Goal: Transaction & Acquisition: Purchase product/service

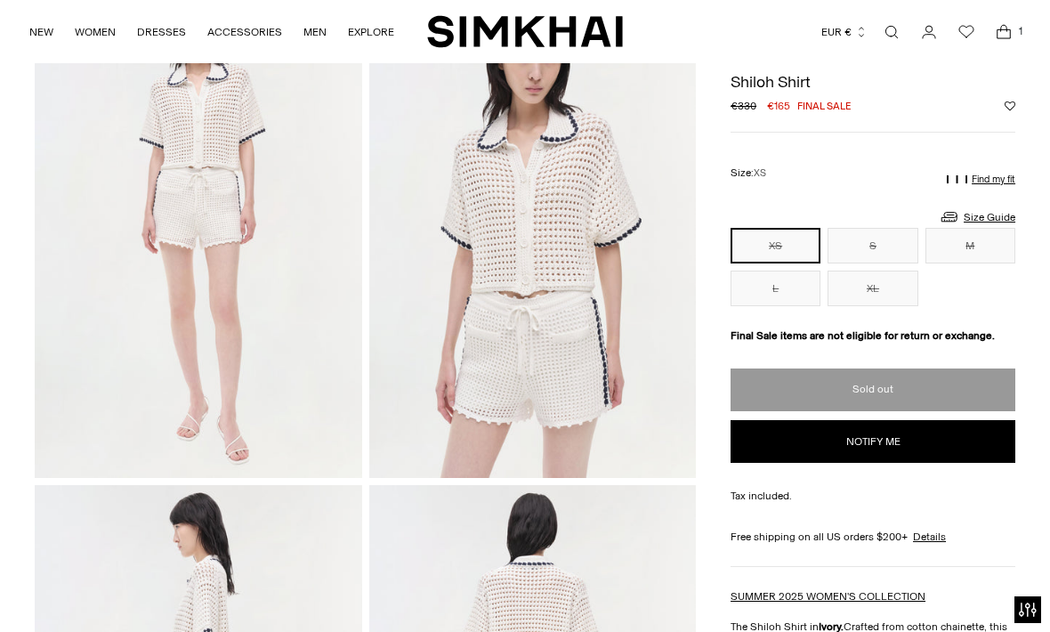
scroll to position [141, 0]
click at [868, 253] on button "S" at bounding box center [873, 246] width 90 height 36
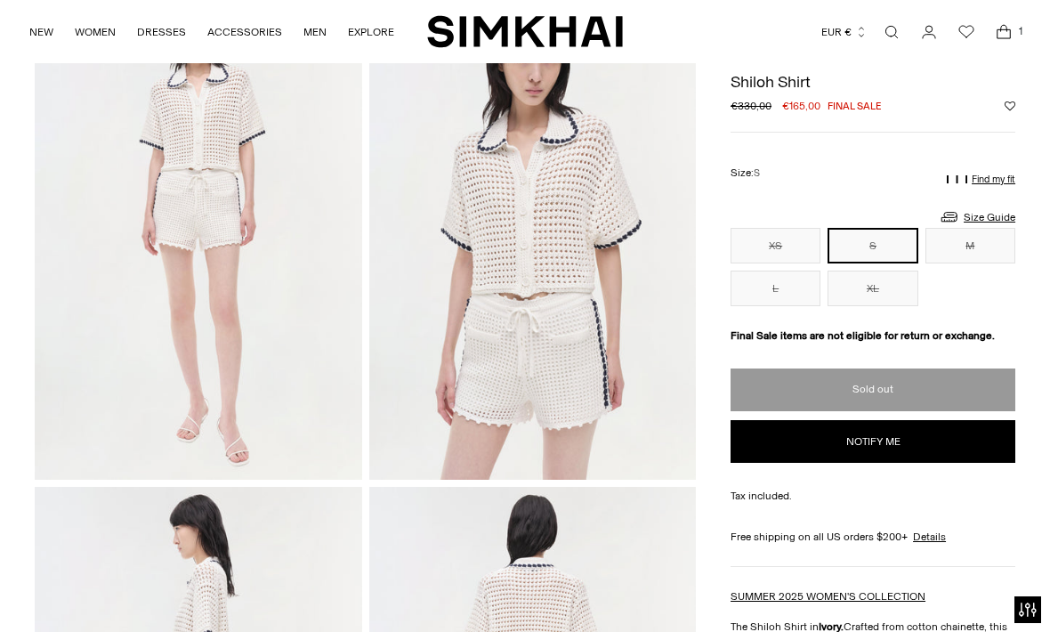
click at [983, 255] on button "M" at bounding box center [971, 246] width 90 height 36
click at [786, 300] on button "L" at bounding box center [776, 289] width 90 height 36
click at [870, 304] on button "XL" at bounding box center [873, 289] width 90 height 36
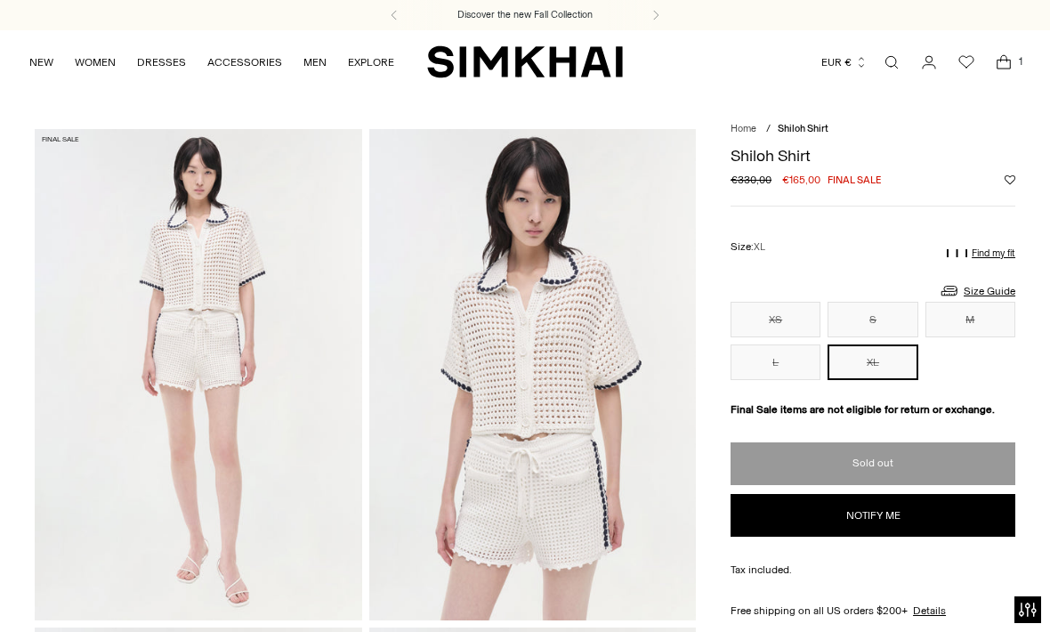
click at [1008, 75] on span "Open cart modal" at bounding box center [1004, 63] width 36 height 36
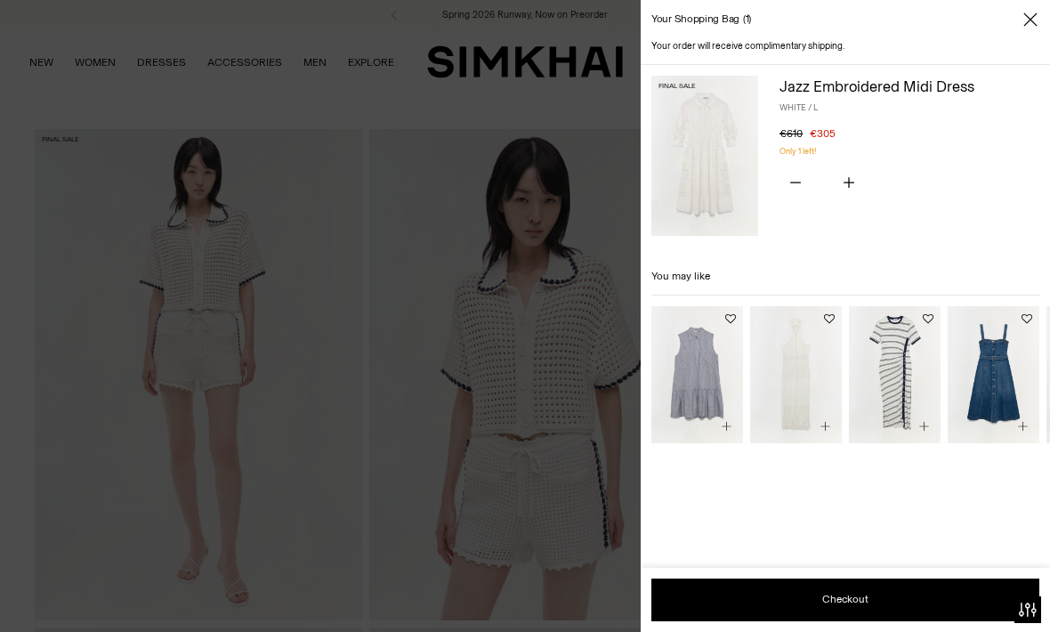
click at [709, 186] on img at bounding box center [705, 156] width 107 height 160
click at [704, 188] on img at bounding box center [705, 156] width 107 height 160
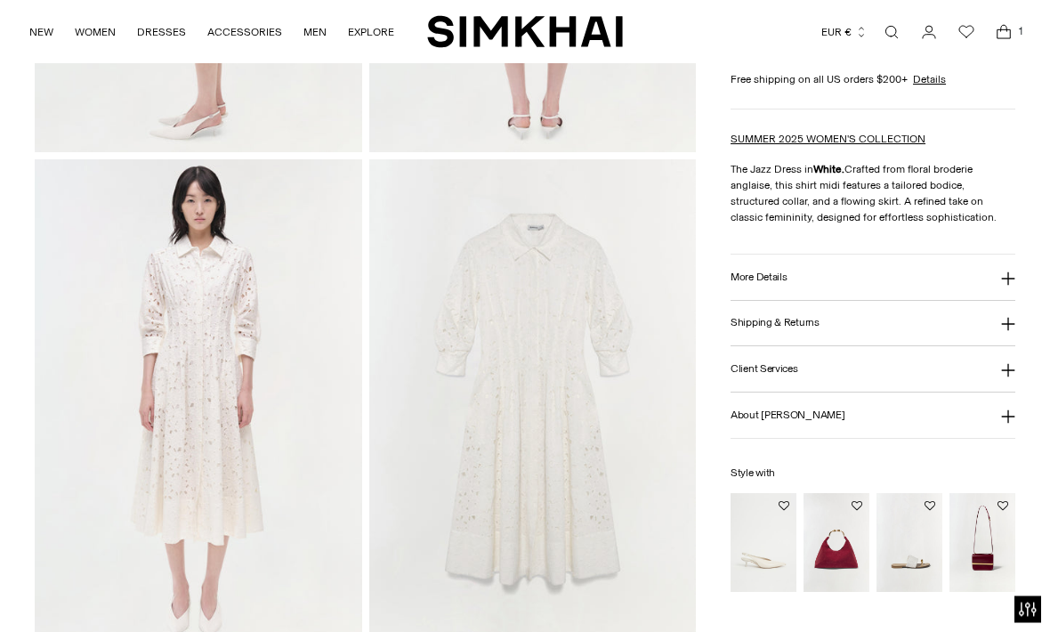
scroll to position [977, 0]
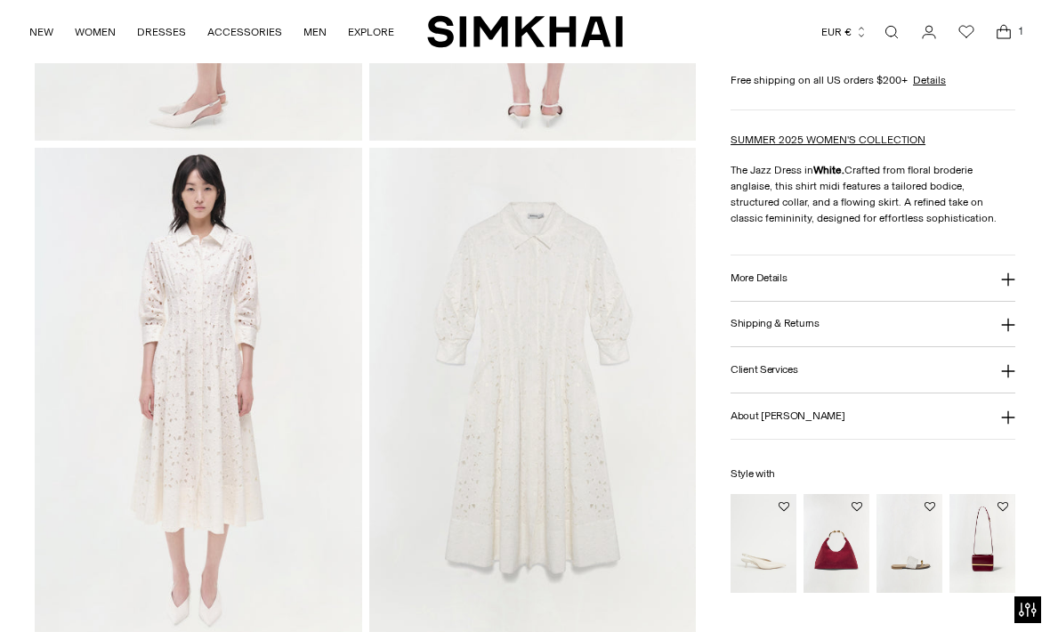
click at [186, 309] on img at bounding box center [199, 393] width 328 height 490
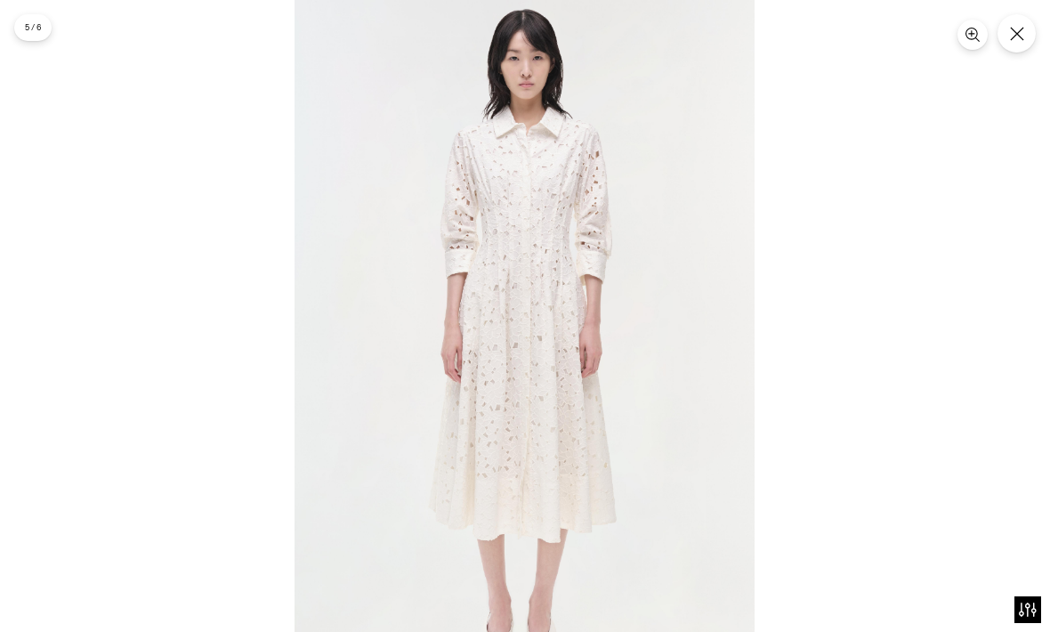
click at [209, 318] on div at bounding box center [525, 316] width 1050 height 632
click at [543, 378] on img at bounding box center [525, 345] width 460 height 691
click at [543, 377] on img at bounding box center [525, 345] width 460 height 691
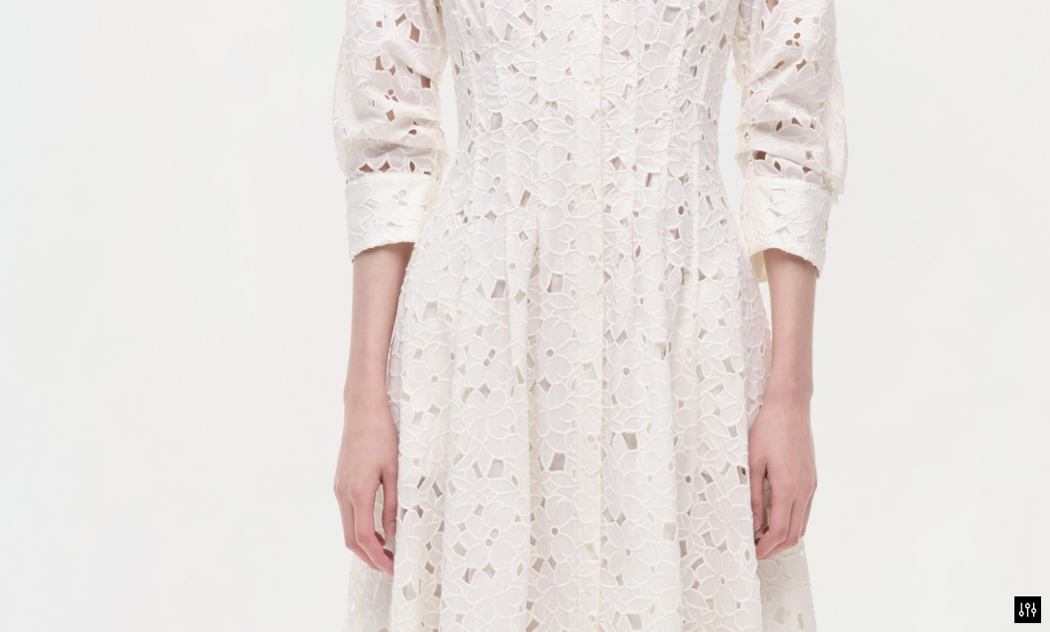
click at [734, 510] on img at bounding box center [584, 462] width 1381 height 2072
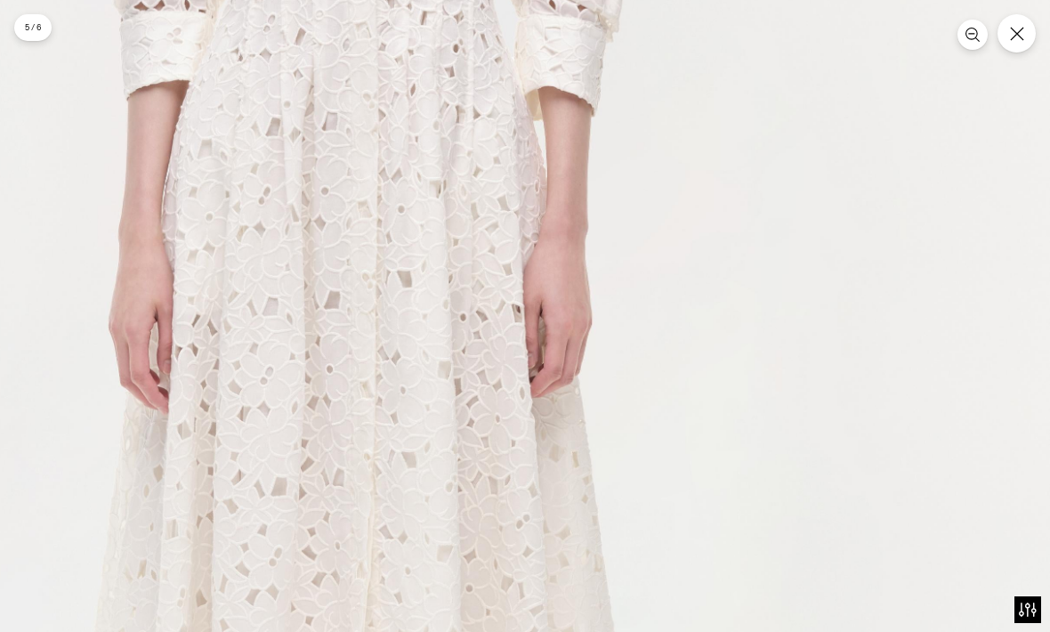
click at [1012, 48] on button "Close" at bounding box center [1017, 33] width 38 height 38
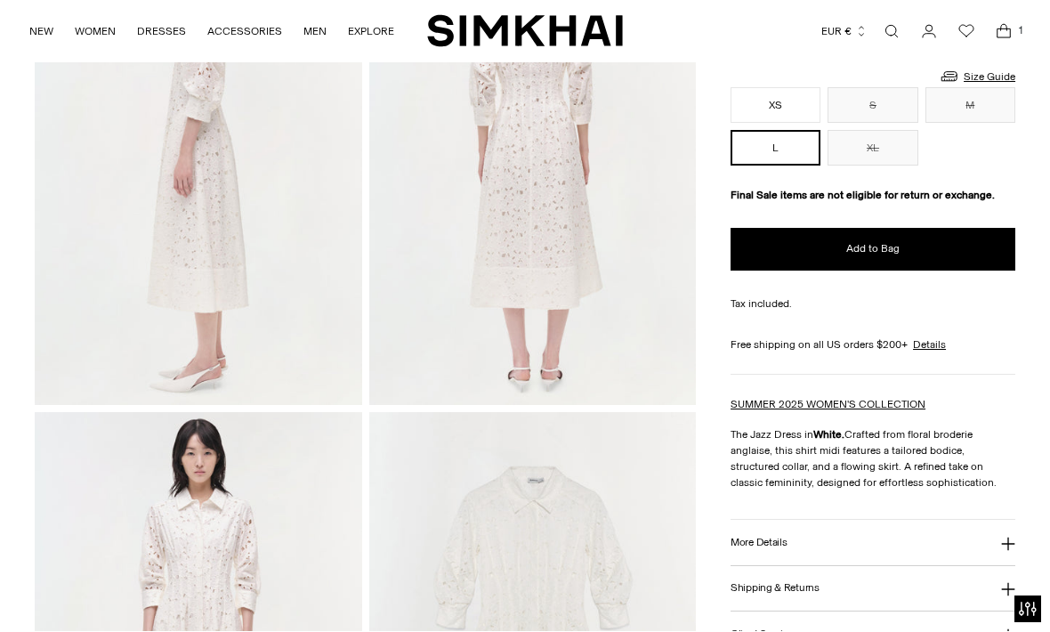
scroll to position [713, 0]
click at [559, 230] on img at bounding box center [533, 160] width 328 height 490
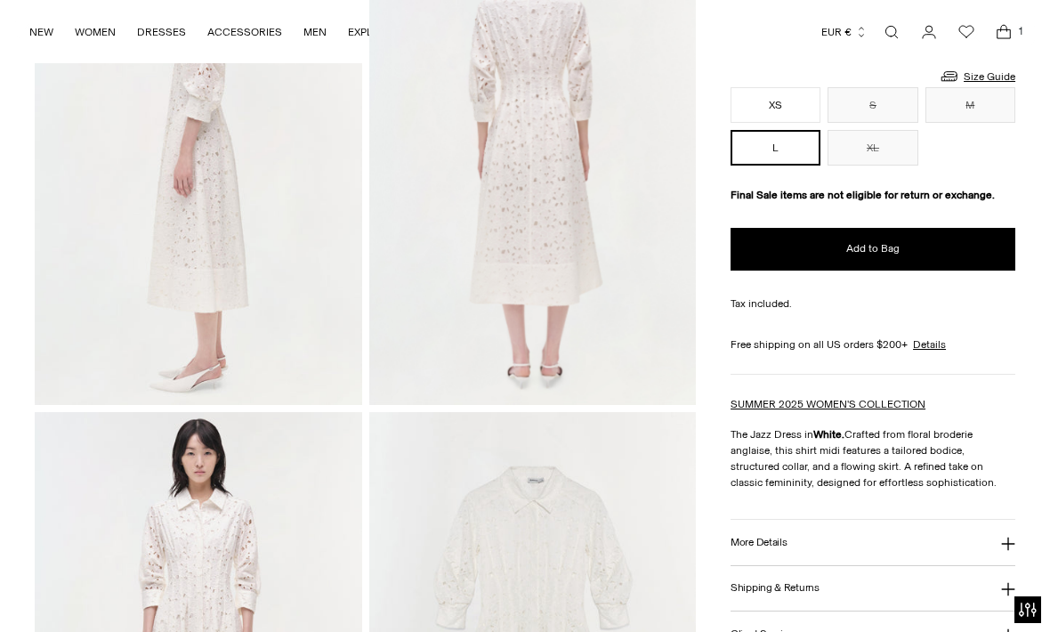
click at [579, 376] on img at bounding box center [533, 160] width 328 height 490
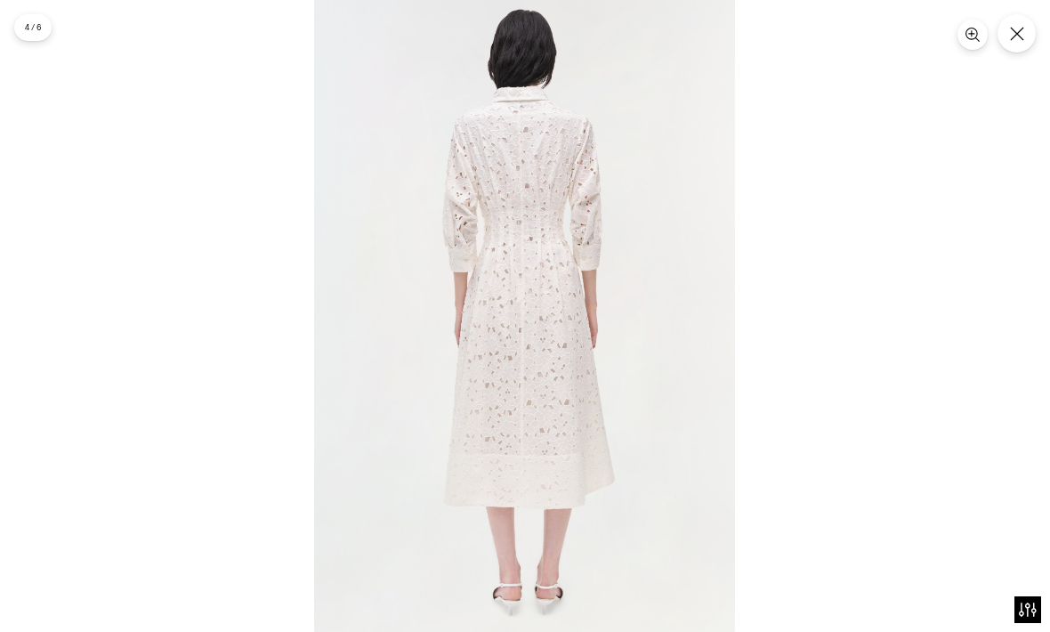
click at [549, 325] on img at bounding box center [524, 316] width 421 height 632
click at [548, 324] on img at bounding box center [524, 316] width 421 height 632
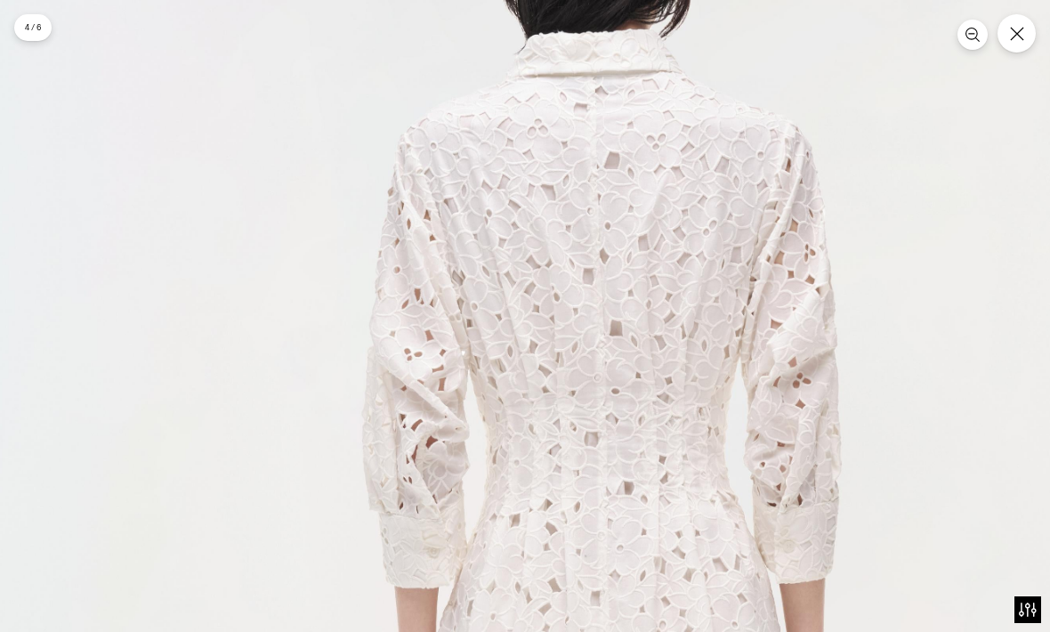
click at [1009, 47] on button "Close" at bounding box center [1017, 33] width 38 height 38
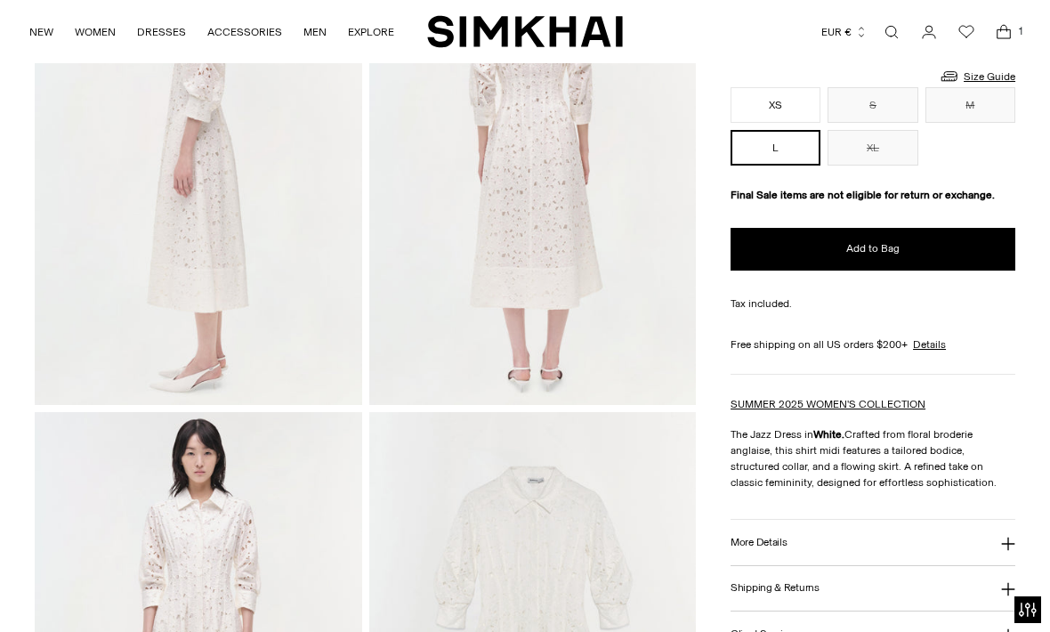
click at [184, 236] on img at bounding box center [199, 160] width 328 height 490
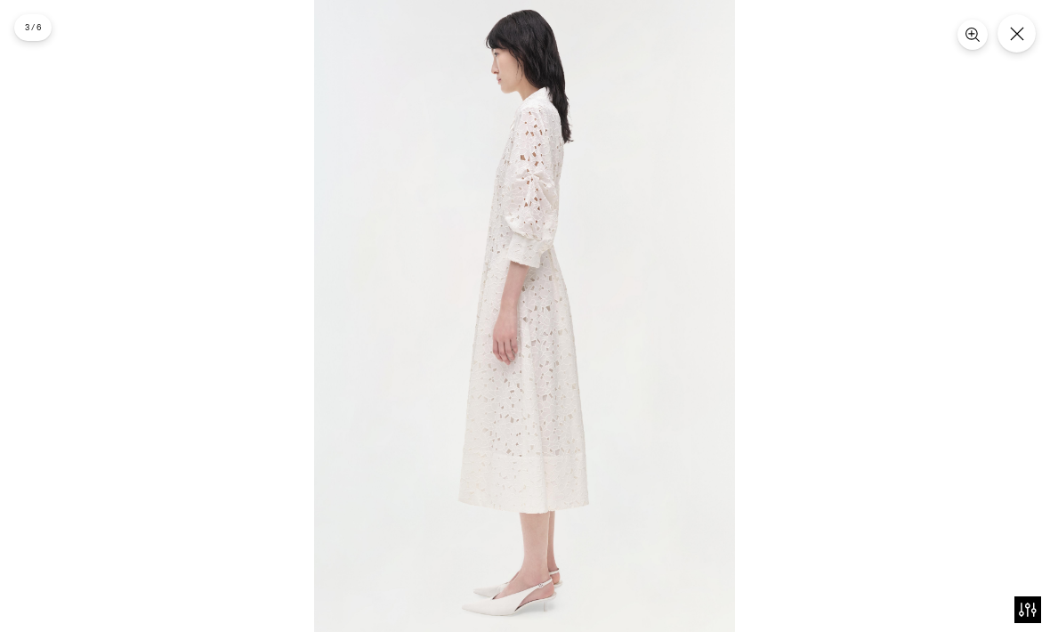
click at [615, 404] on img at bounding box center [524, 316] width 421 height 632
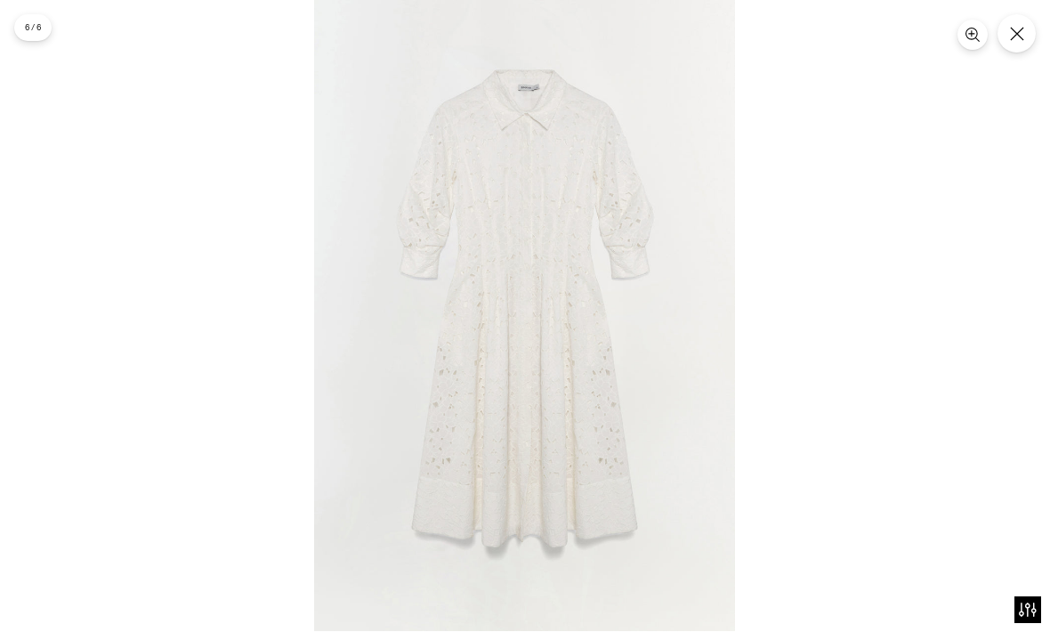
click at [206, 251] on div at bounding box center [525, 316] width 1050 height 632
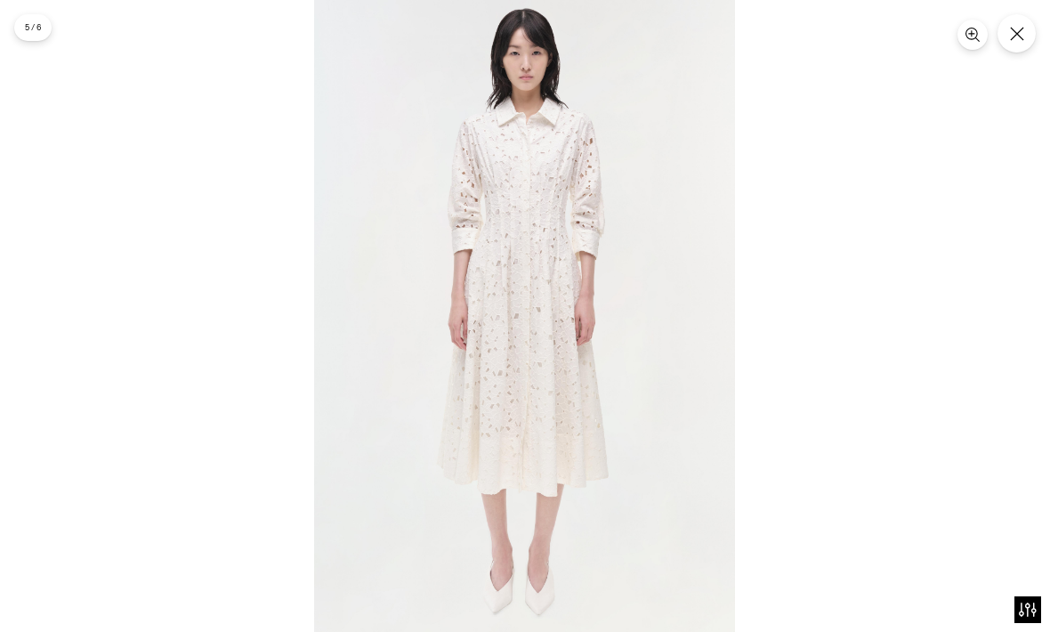
click at [571, 390] on img at bounding box center [524, 316] width 421 height 632
click at [571, 404] on img at bounding box center [524, 316] width 421 height 632
click at [570, 404] on img at bounding box center [524, 316] width 421 height 632
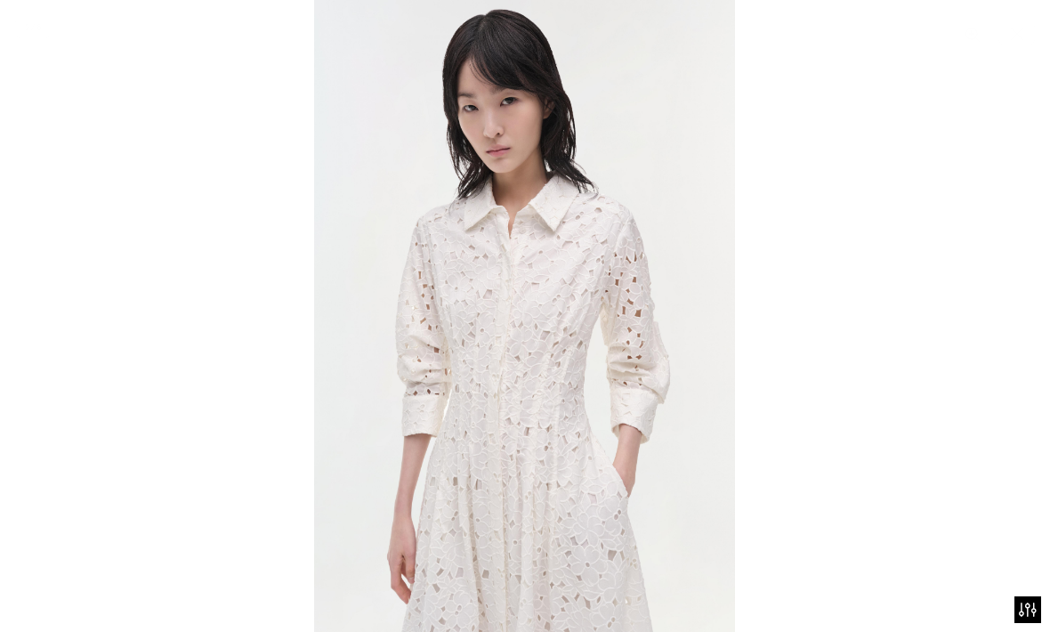
click at [625, 430] on img at bounding box center [524, 316] width 421 height 632
click at [625, 429] on img at bounding box center [524, 316] width 421 height 632
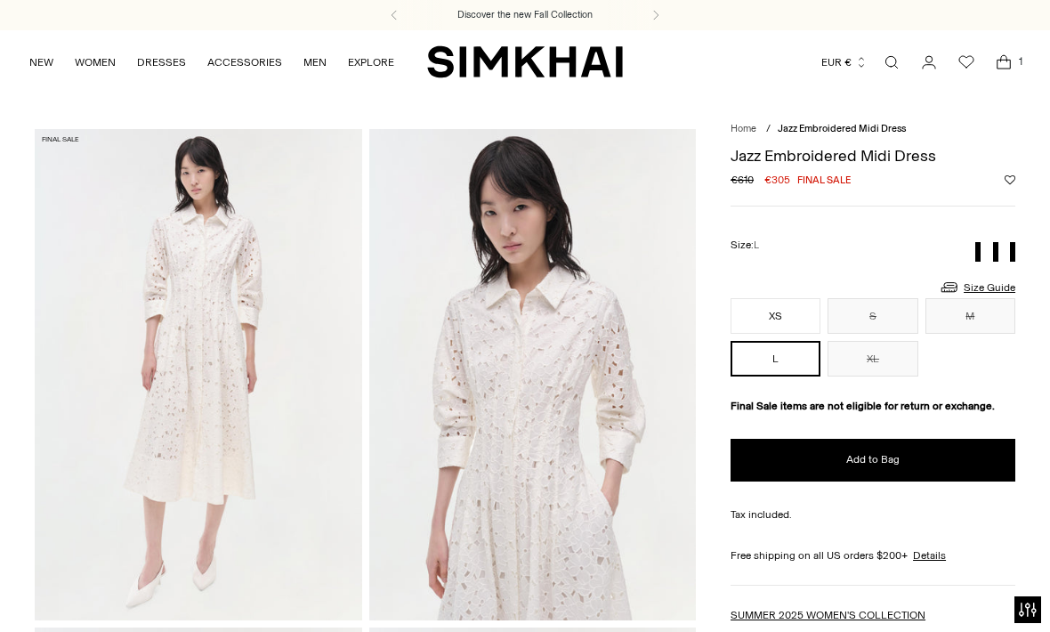
click at [974, 298] on button "M" at bounding box center [971, 316] width 90 height 36
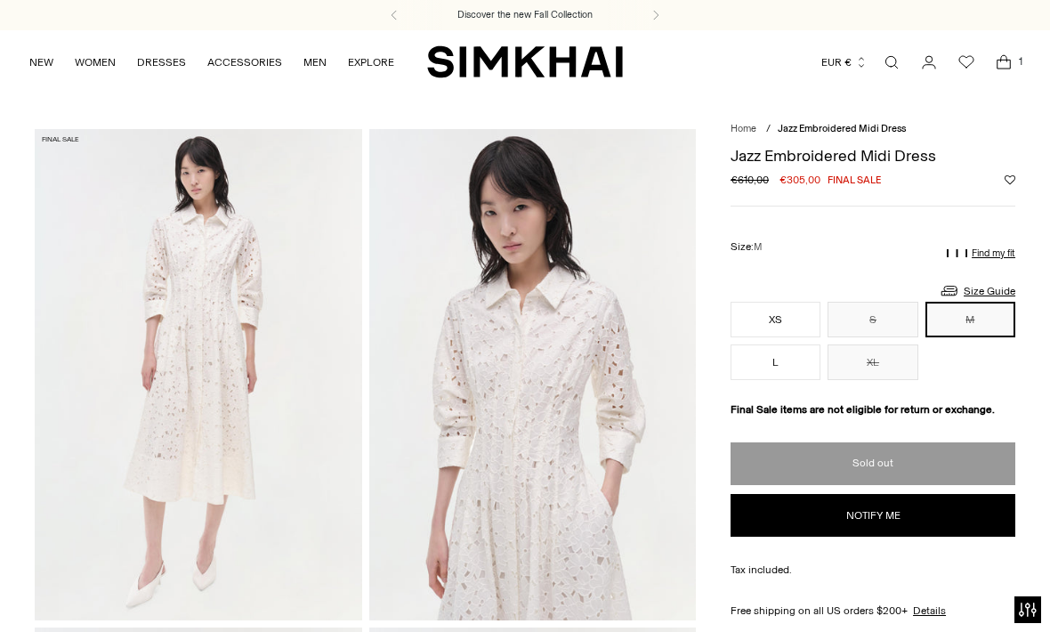
click at [965, 297] on link "Size Guide" at bounding box center [977, 290] width 77 height 22
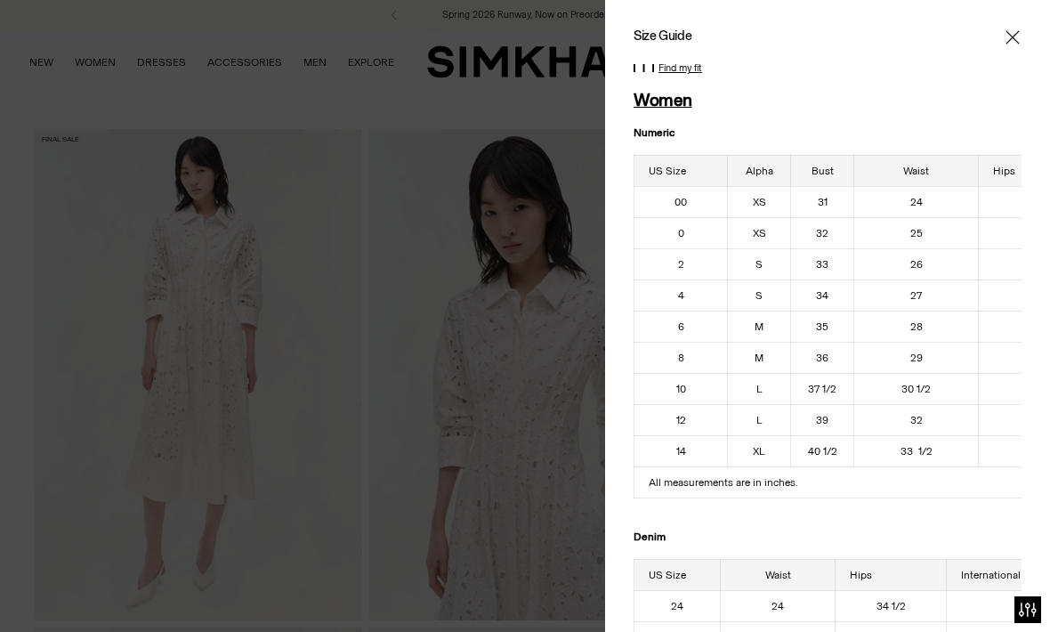
click at [1014, 43] on icon "Close" at bounding box center [1013, 37] width 14 height 18
